Goal: Task Accomplishment & Management: Use online tool/utility

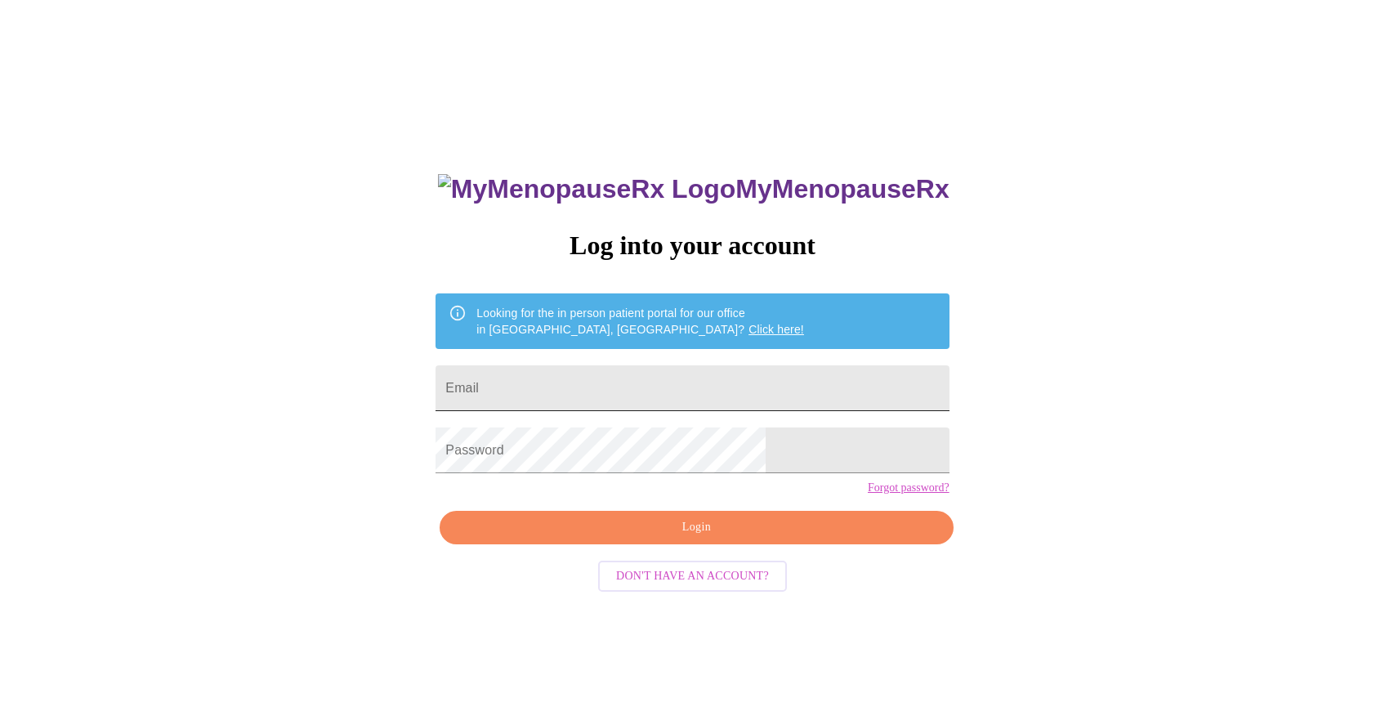
click at [695, 386] on input "Email" at bounding box center [692, 388] width 513 height 46
type input "[EMAIL_ADDRESS][DOMAIN_NAME]"
click at [635, 538] on span "Login" at bounding box center [696, 527] width 476 height 20
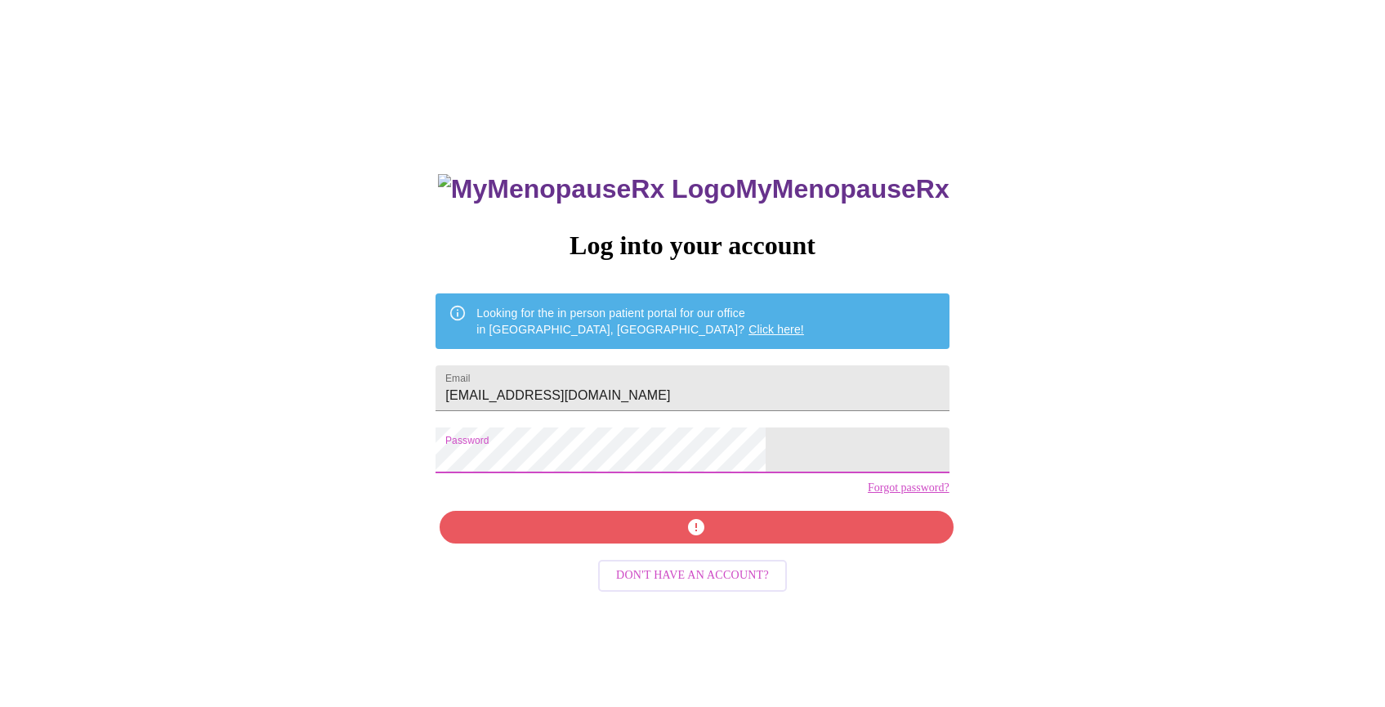
click at [456, 474] on div "MyMenopauseRx Log into your account Looking for the in person patient portal fo…" at bounding box center [693, 431] width 1372 height 848
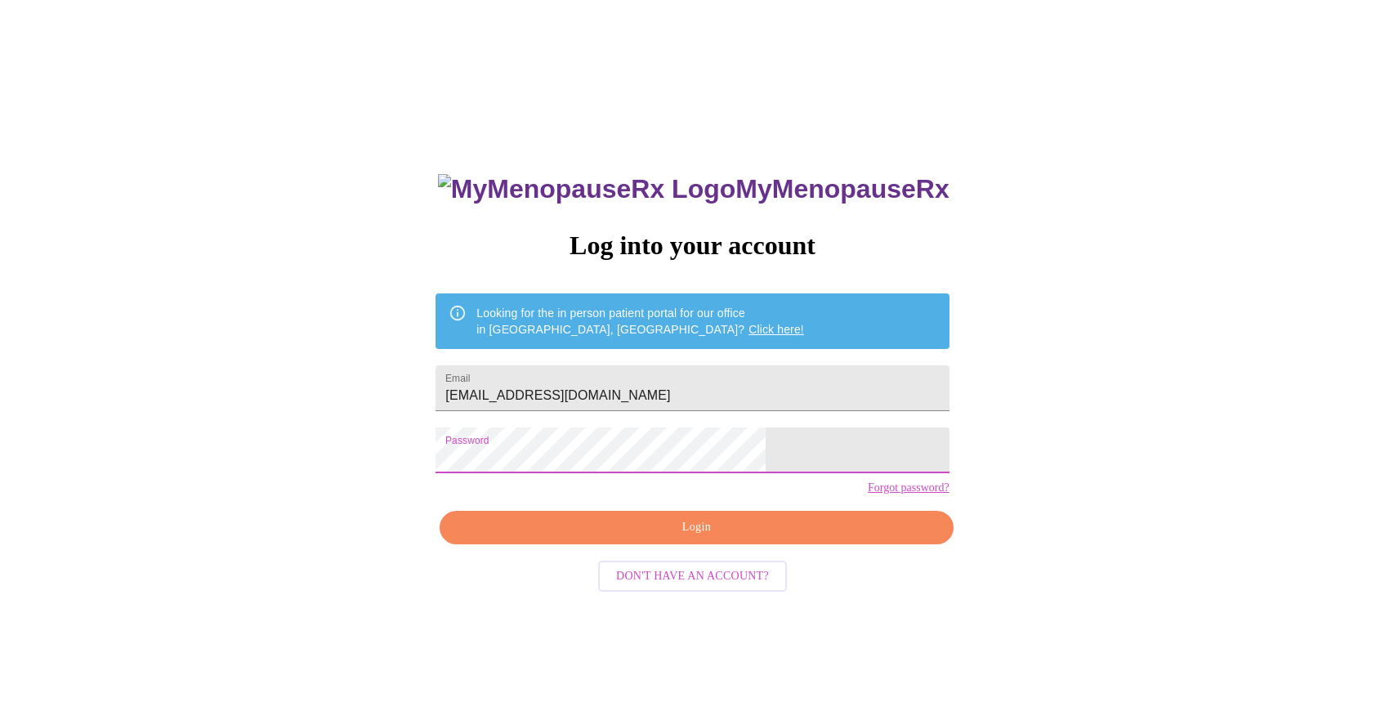
click at [559, 538] on span "Login" at bounding box center [696, 527] width 476 height 20
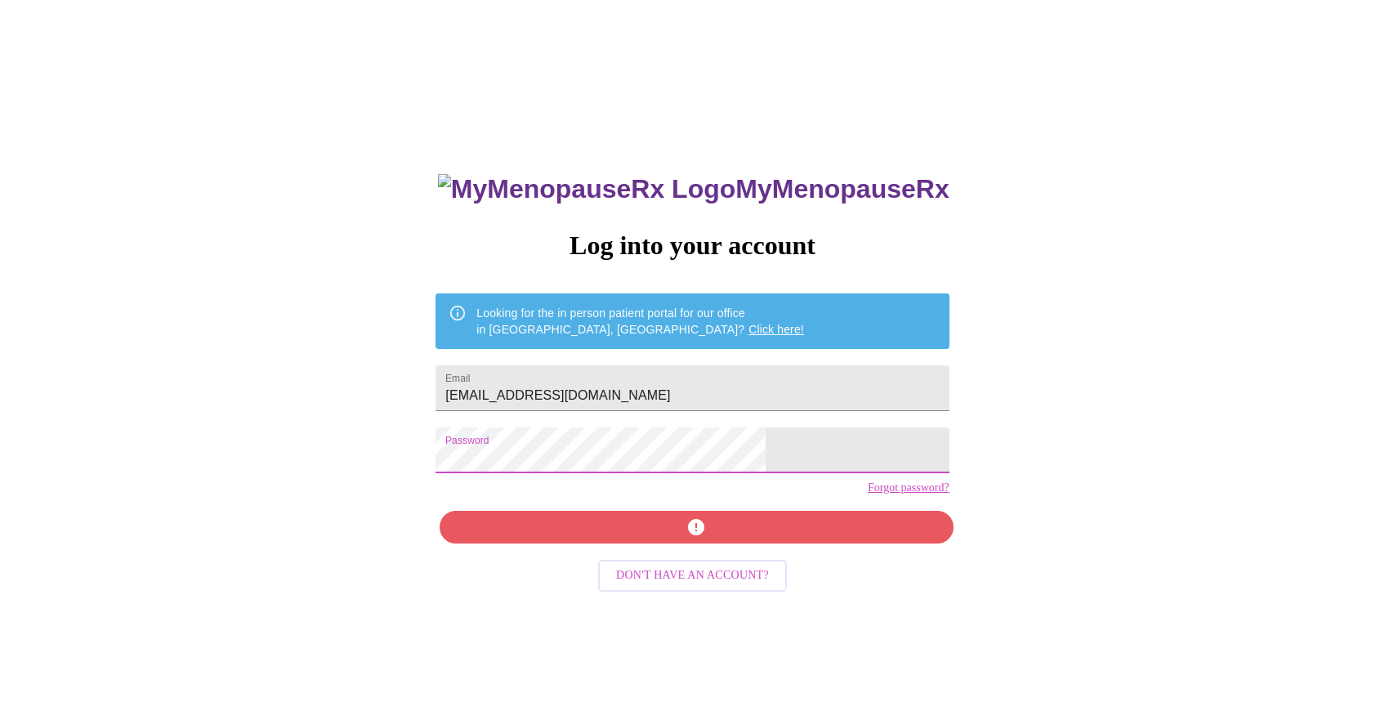
click at [490, 471] on div "MyMenopauseRx Log into your account Looking for the in person patient portal fo…" at bounding box center [693, 431] width 1372 height 848
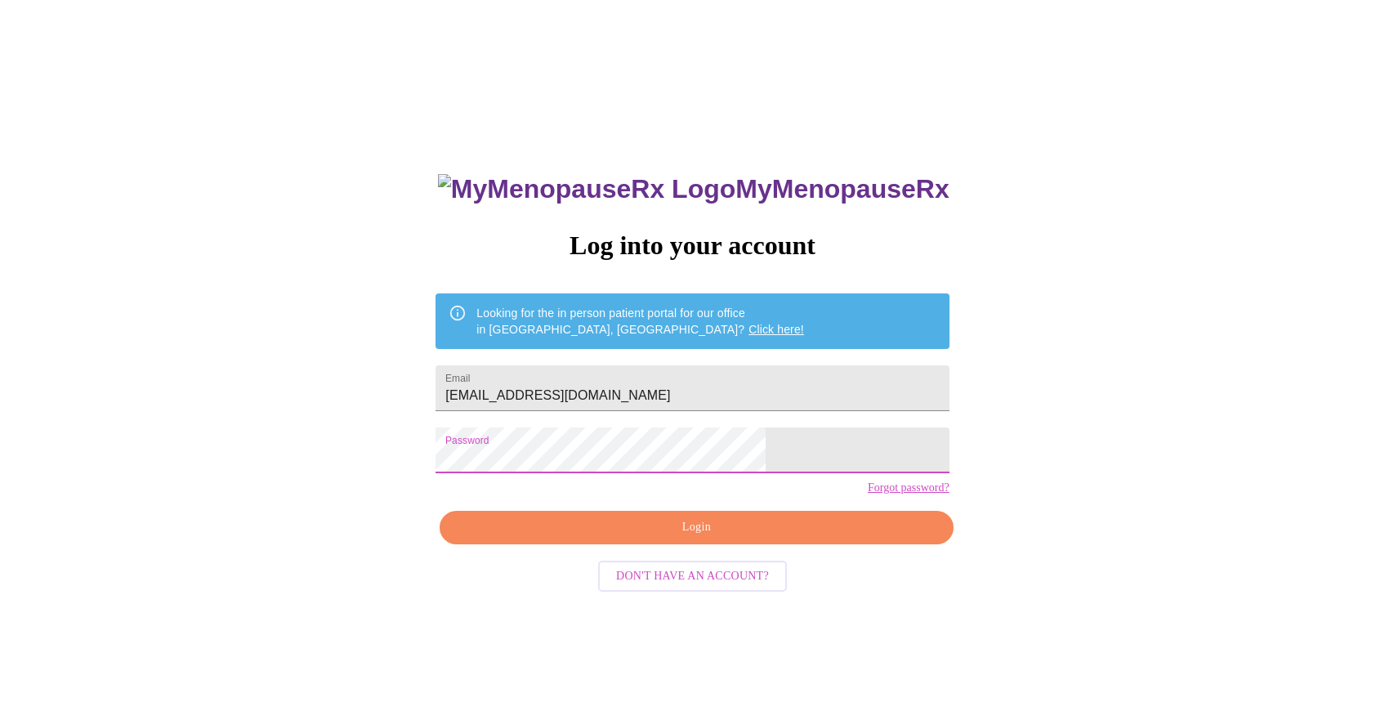
click at [868, 494] on link "Forgot password?" at bounding box center [909, 487] width 82 height 13
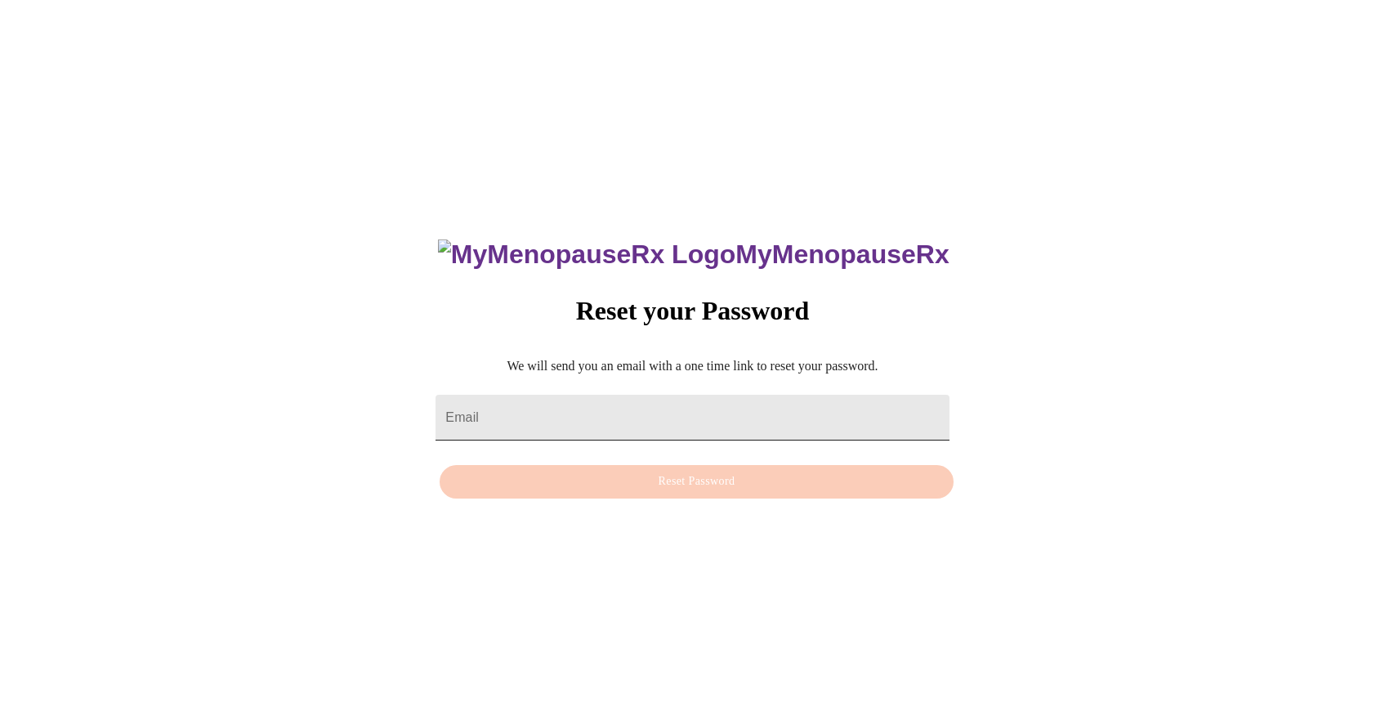
click at [676, 419] on input "Email" at bounding box center [692, 418] width 513 height 46
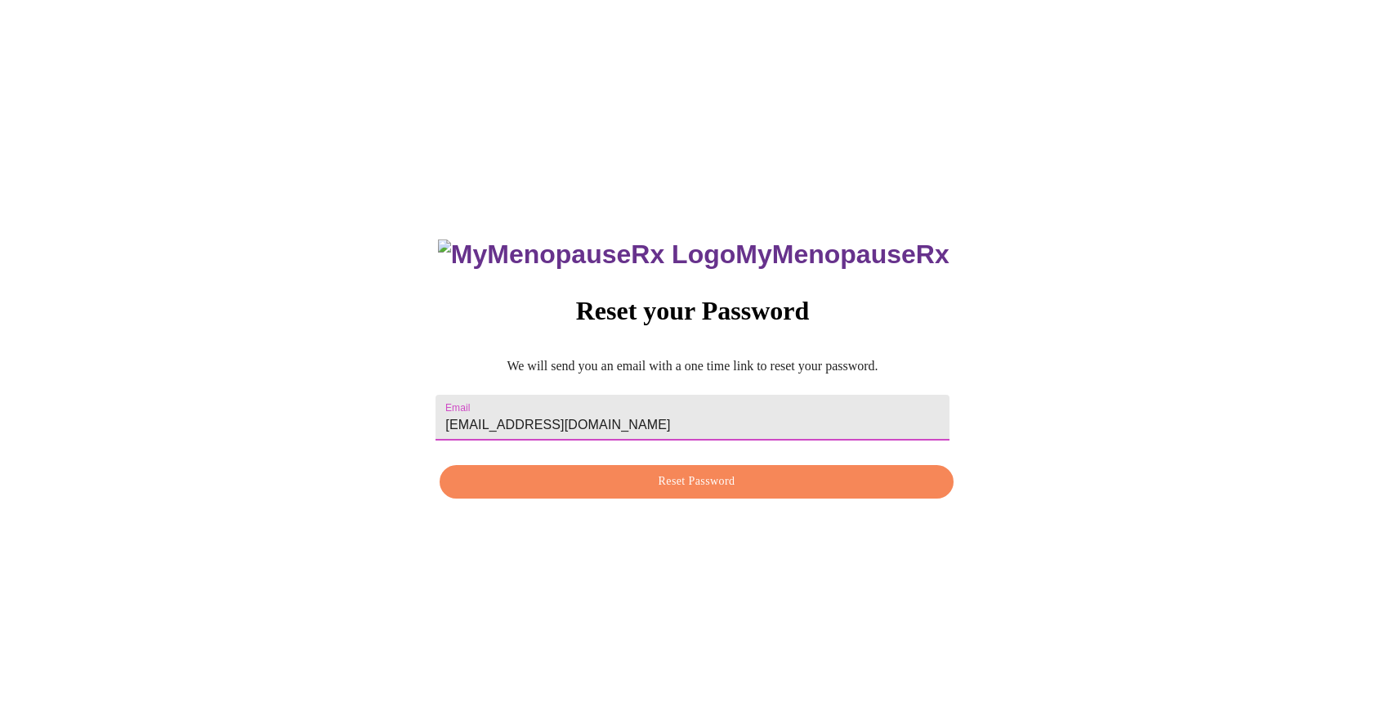
type input "[EMAIL_ADDRESS][DOMAIN_NAME]"
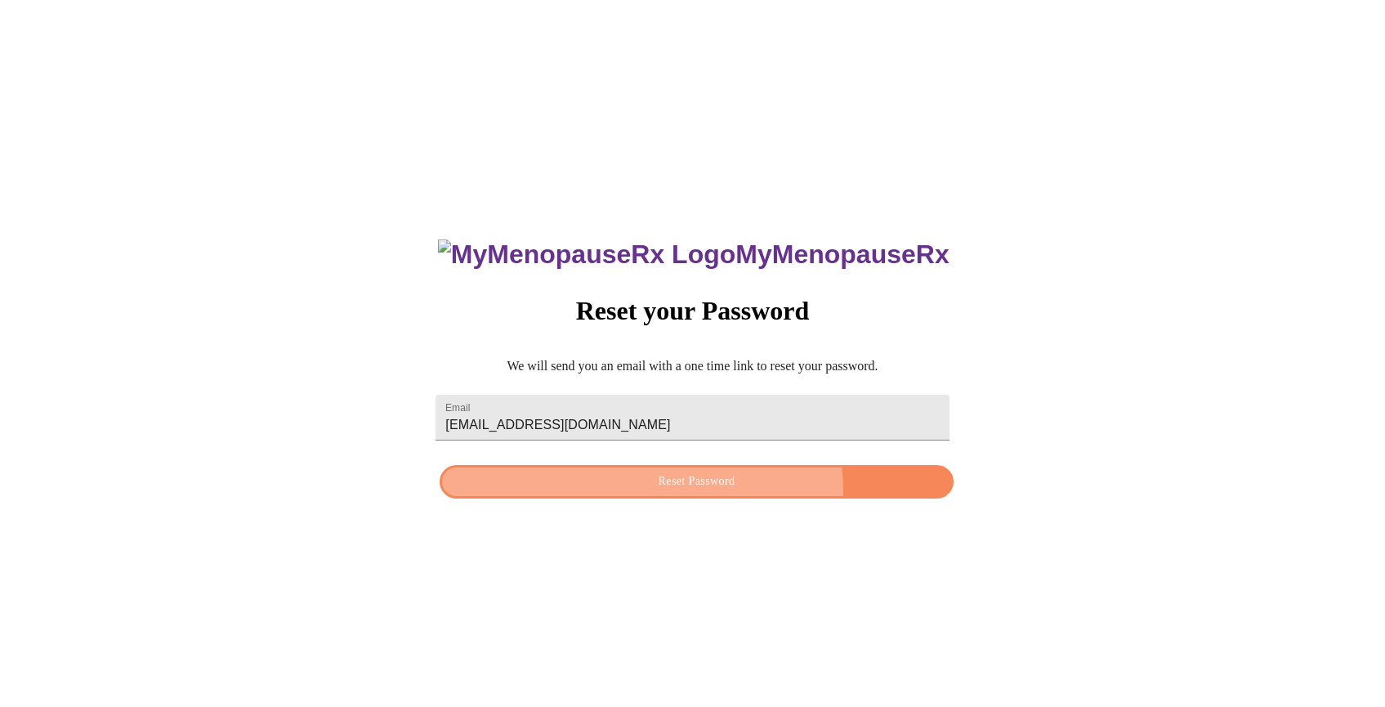
click at [686, 495] on button "Reset Password" at bounding box center [696, 482] width 513 height 34
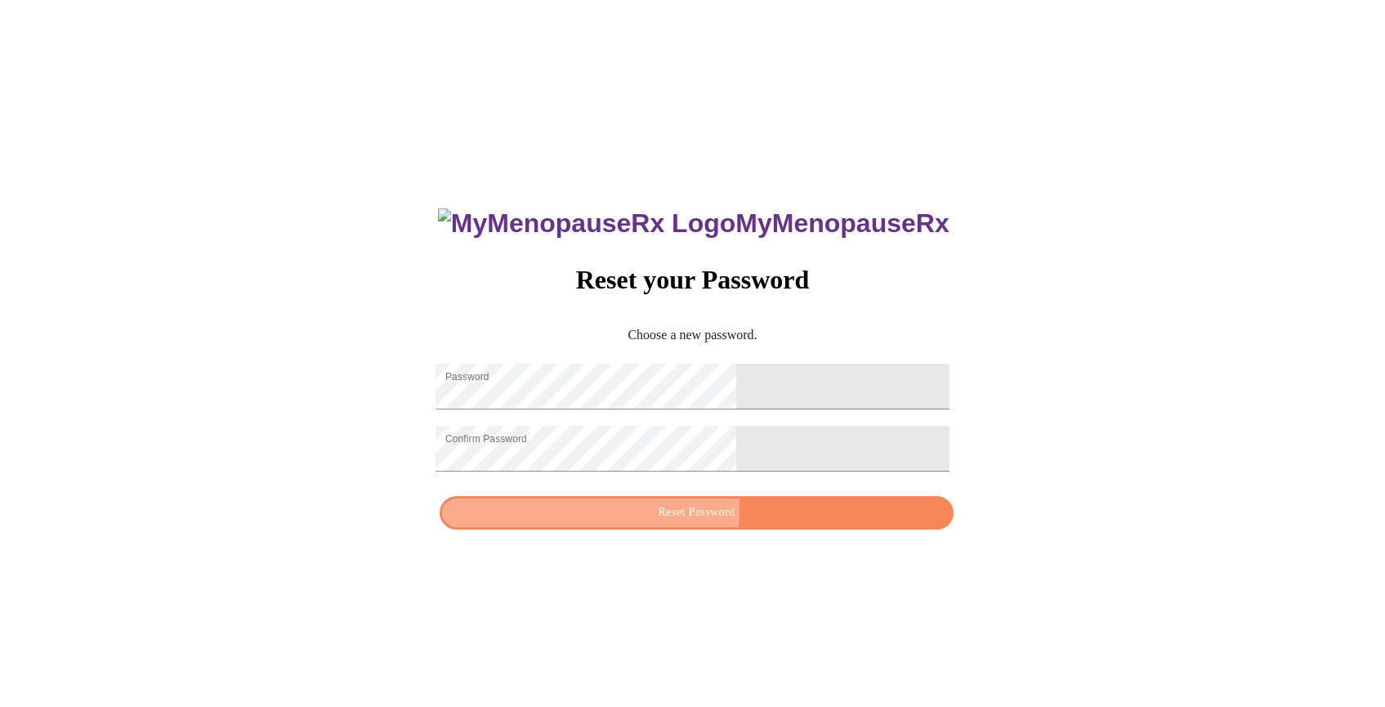
click at [653, 520] on span "Reset Password" at bounding box center [696, 513] width 476 height 20
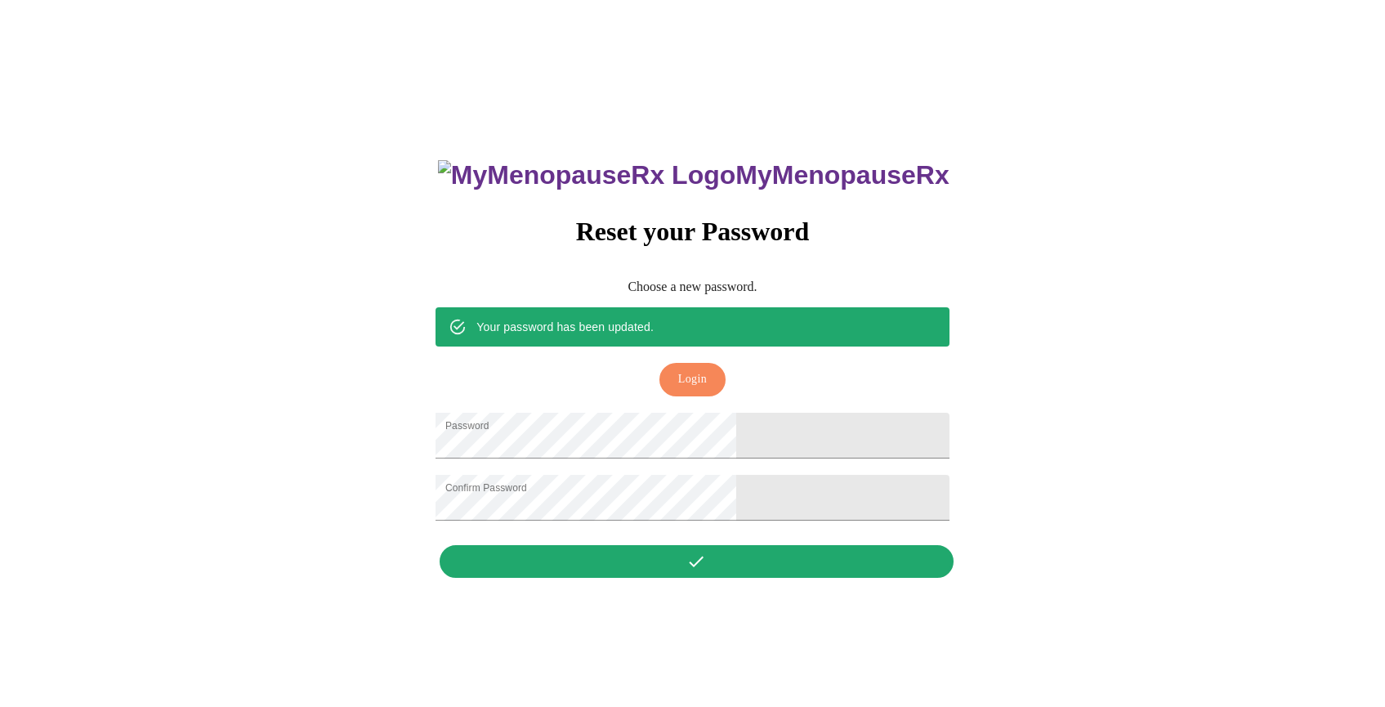
click at [698, 369] on span "Login" at bounding box center [692, 379] width 29 height 20
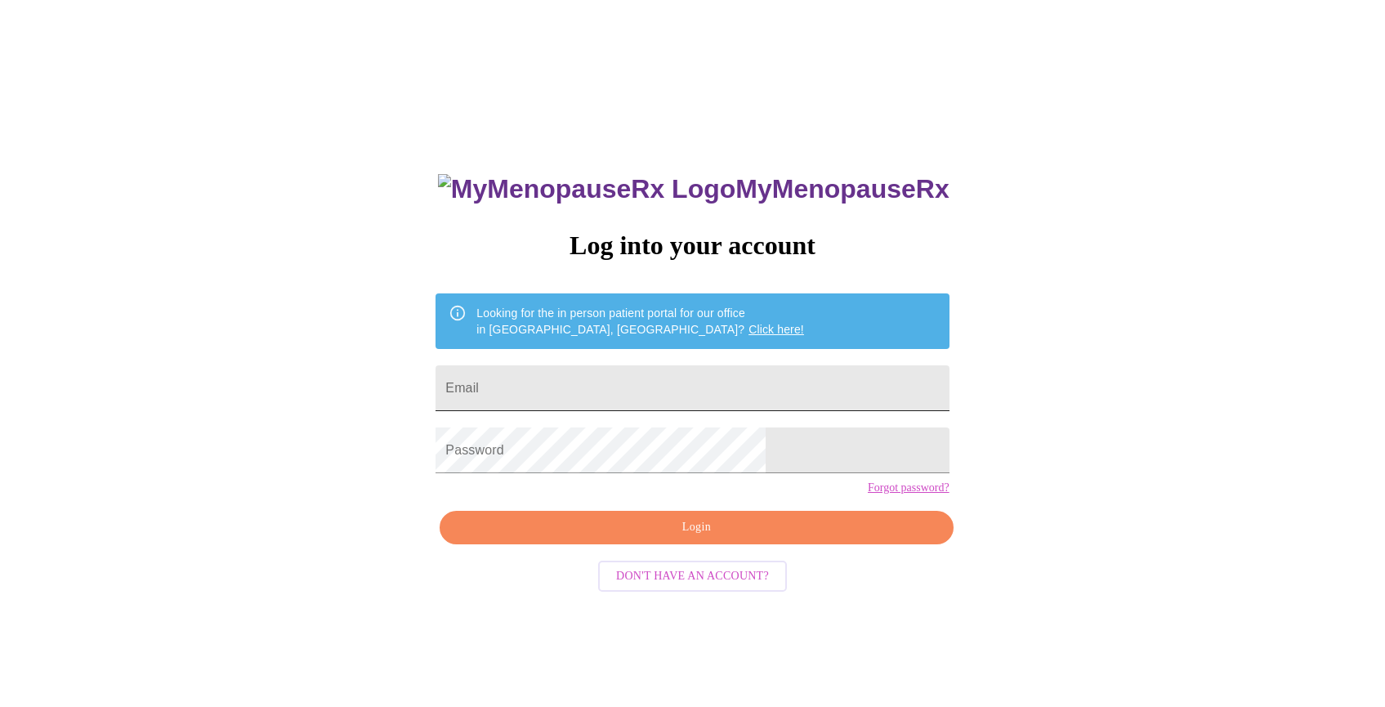
click at [659, 395] on input "Email" at bounding box center [692, 388] width 513 height 46
type input "[EMAIL_ADDRESS][DOMAIN_NAME]"
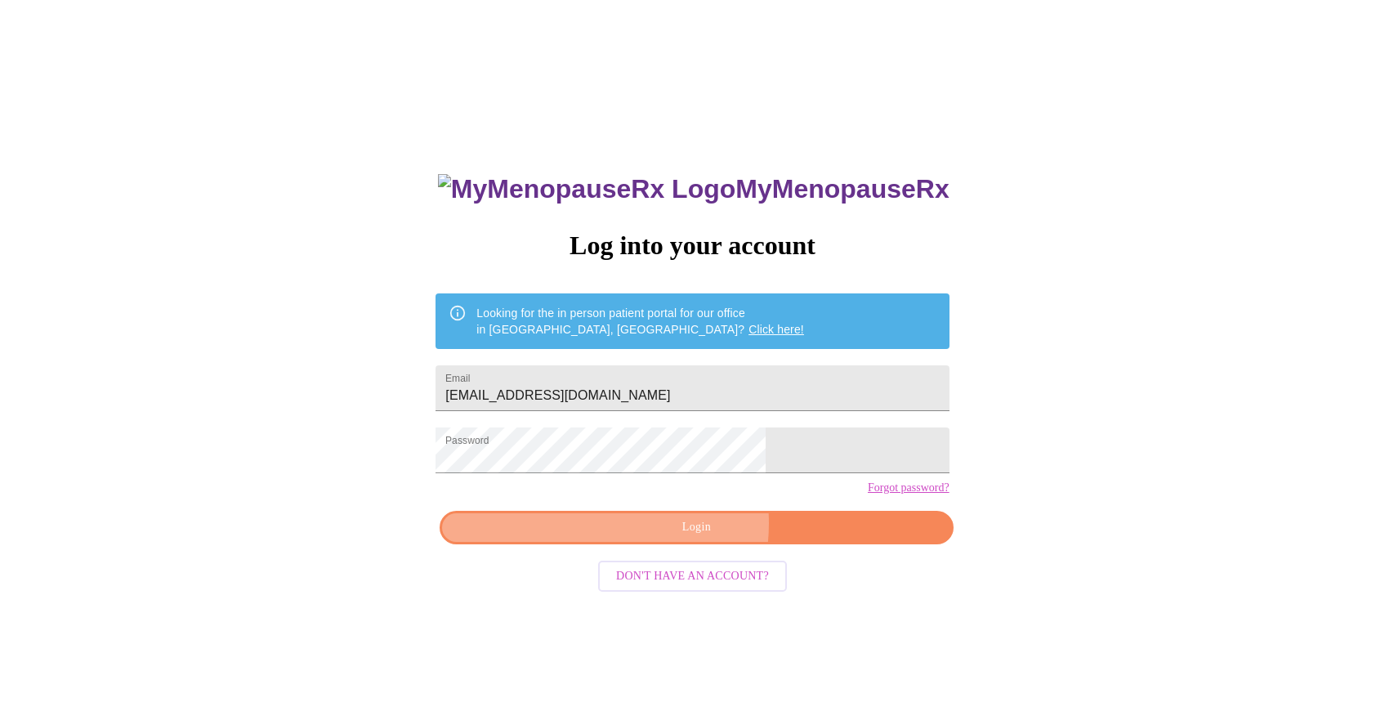
click at [667, 538] on span "Login" at bounding box center [696, 527] width 476 height 20
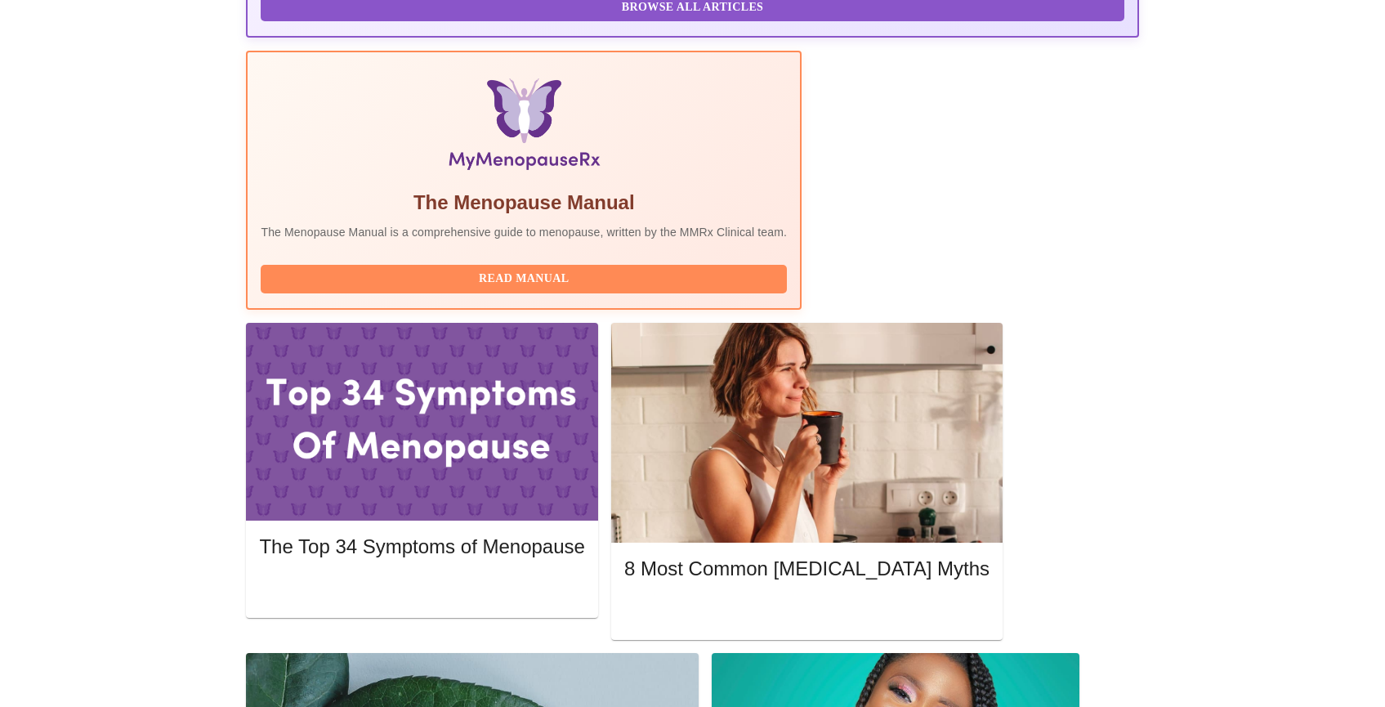
scroll to position [516, 0]
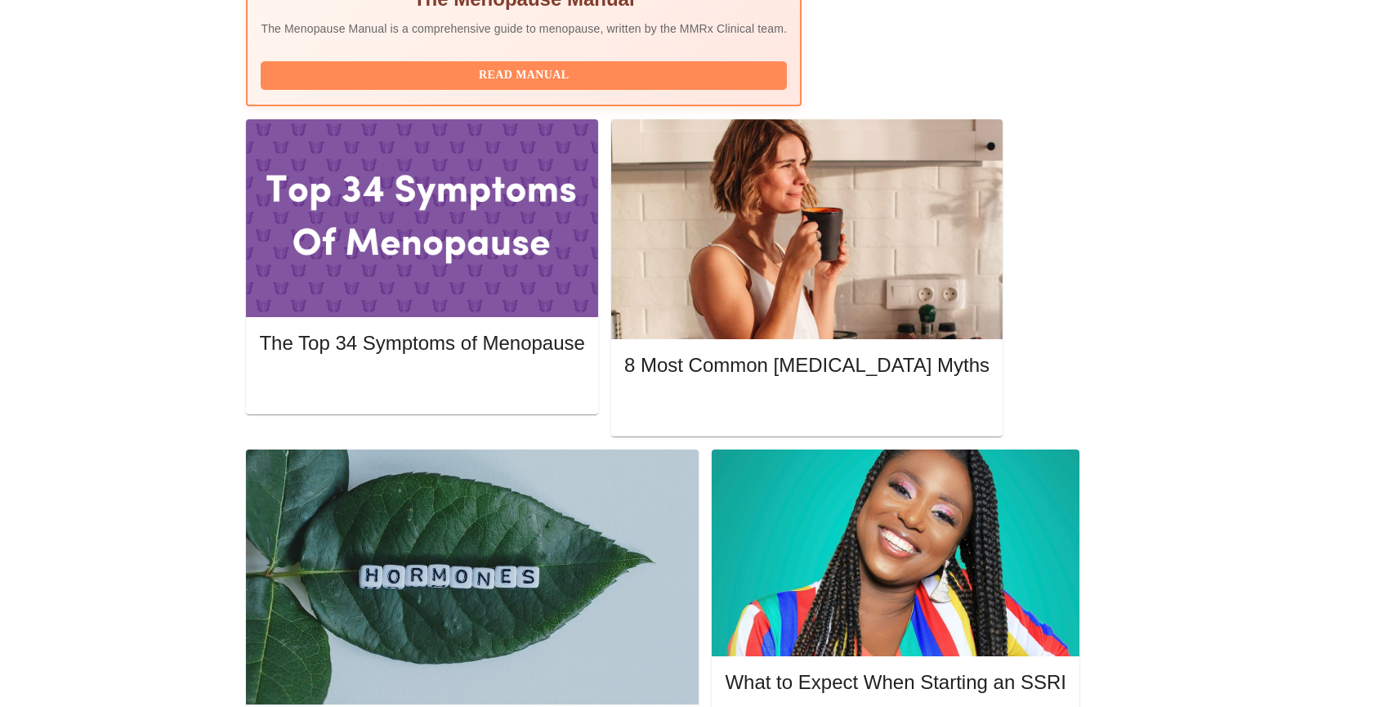
scroll to position [695, 0]
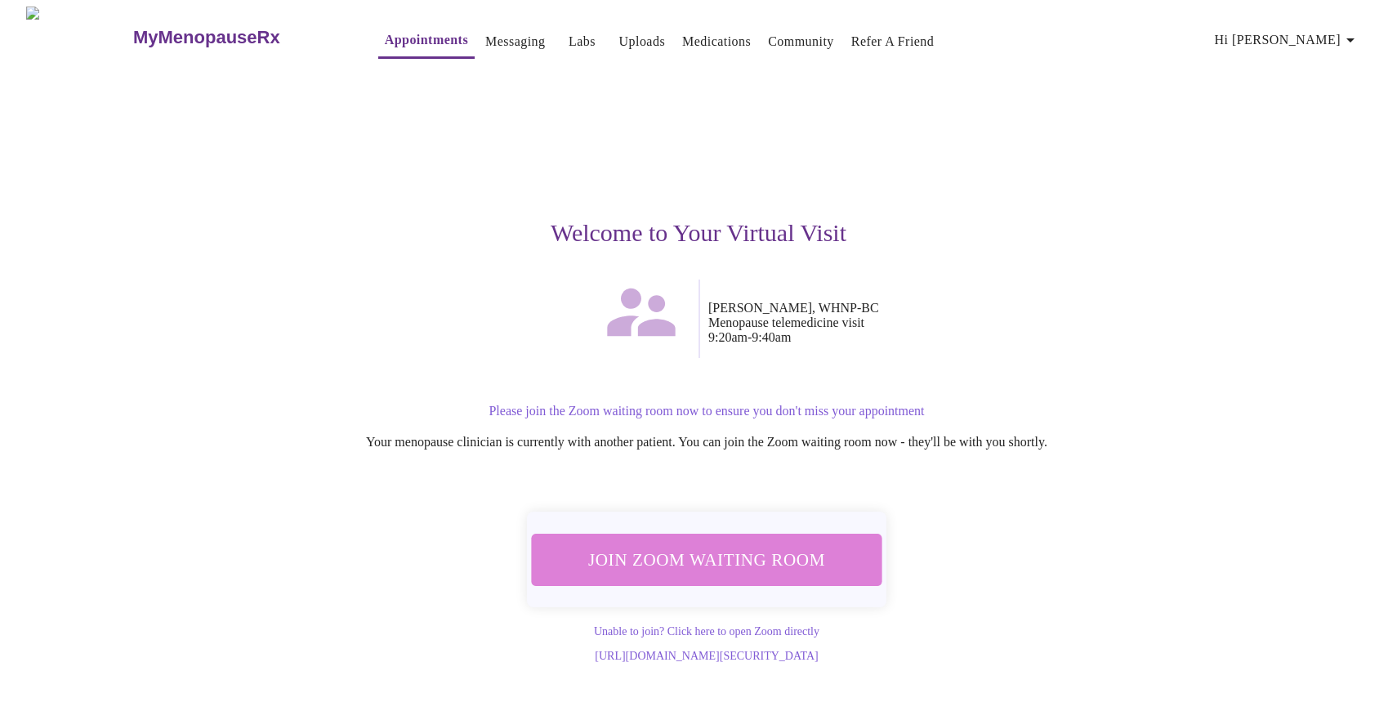
click at [823, 558] on span "Join Zoom Waiting Room" at bounding box center [706, 559] width 307 height 30
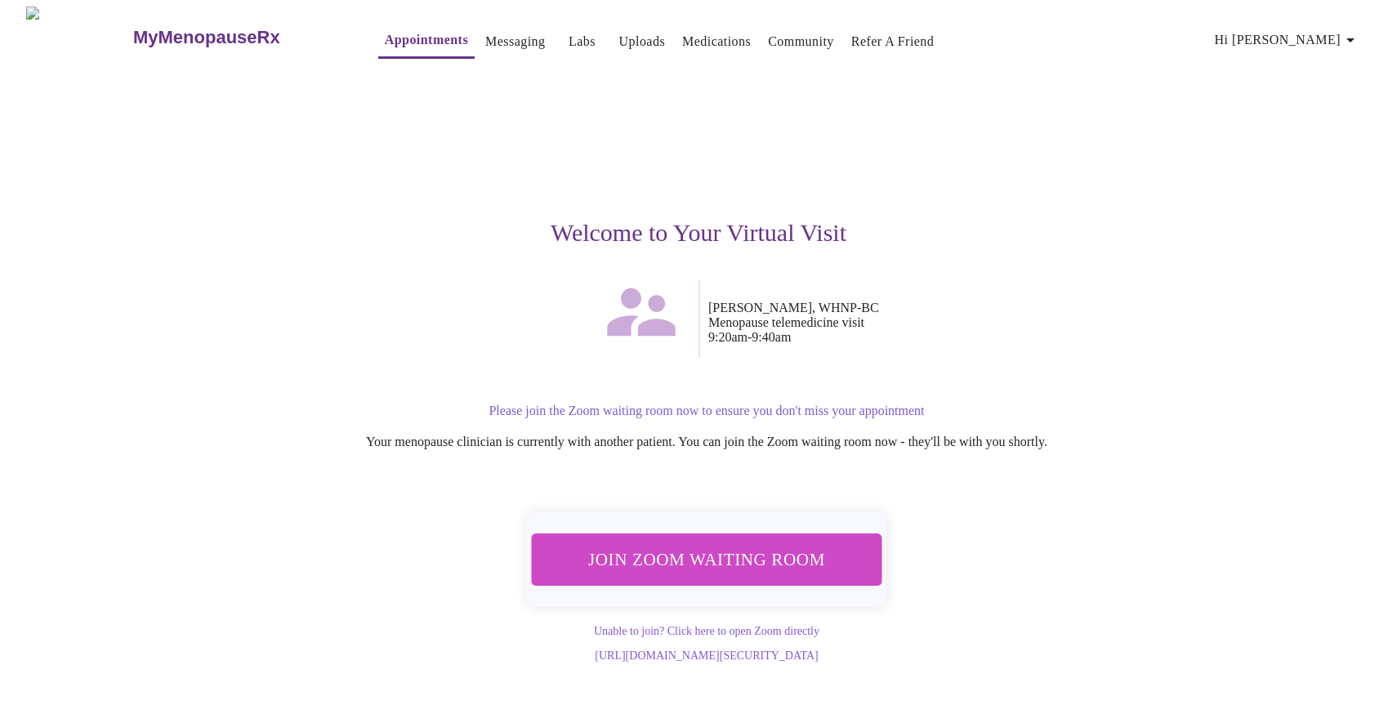
click at [736, 544] on span "Join Zoom Waiting Room" at bounding box center [706, 559] width 307 height 30
